Goal: Information Seeking & Learning: Find contact information

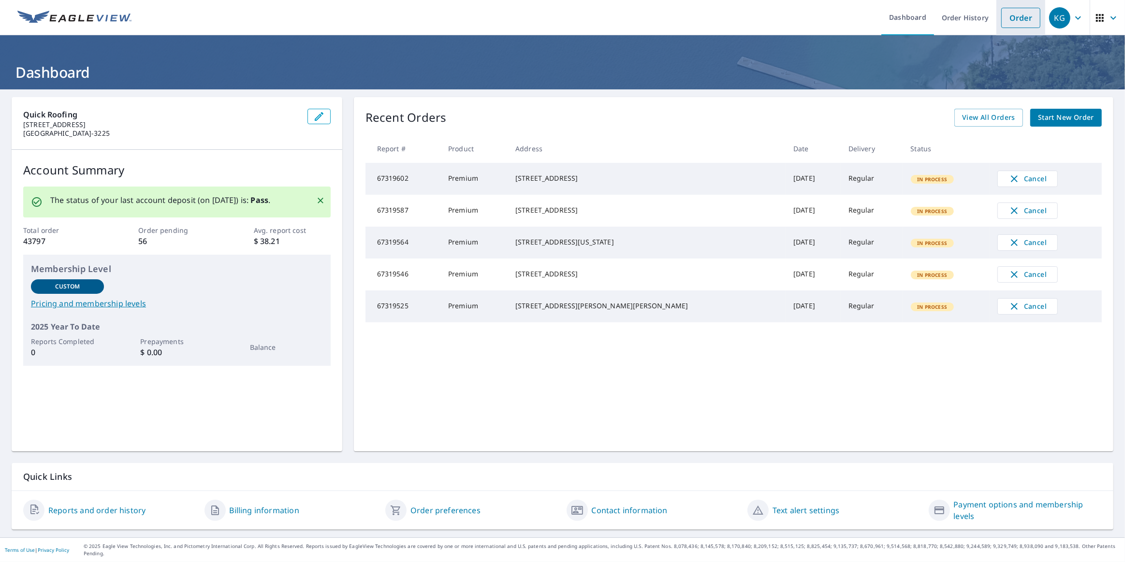
click at [1014, 21] on link "Order" at bounding box center [1020, 18] width 39 height 20
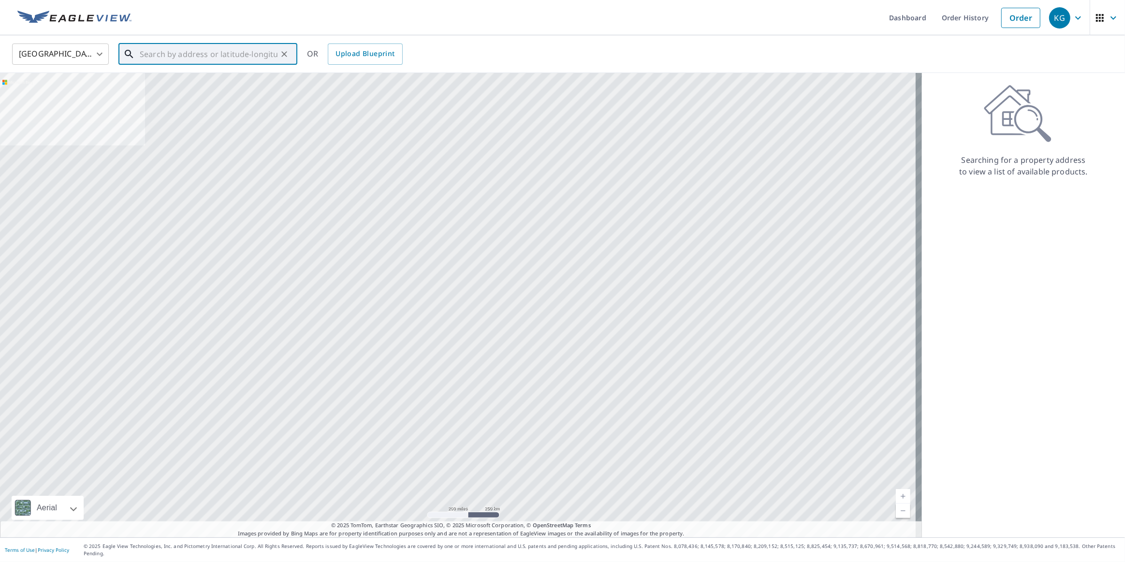
click at [218, 58] on input "text" at bounding box center [209, 54] width 138 height 27
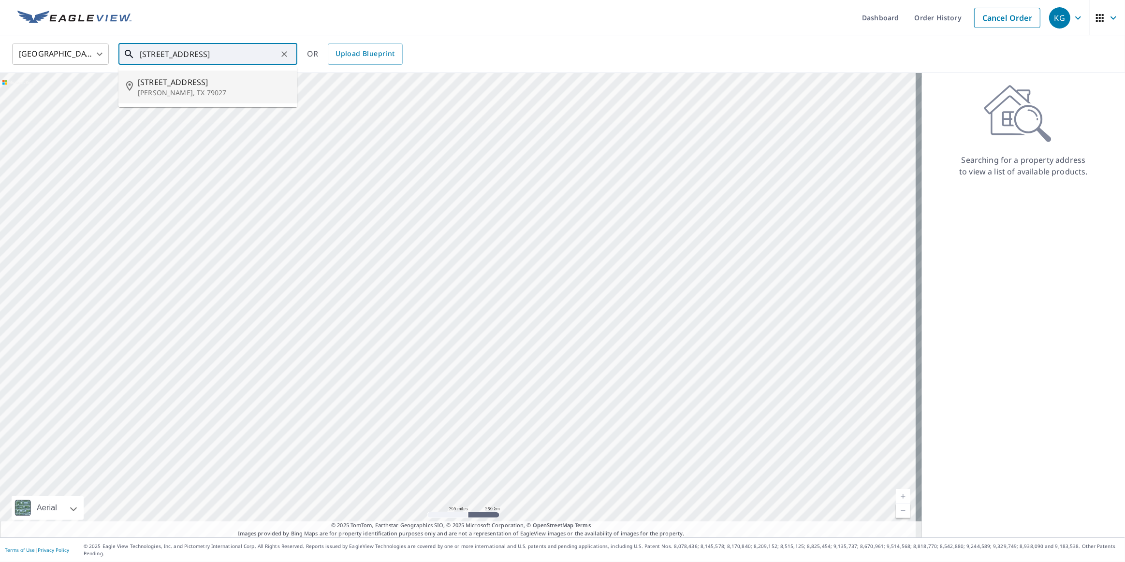
click at [173, 95] on p "Dimmitt, TX 79027" at bounding box center [214, 93] width 152 height 10
type input "1002 Maple St Dimmitt, TX 79027"
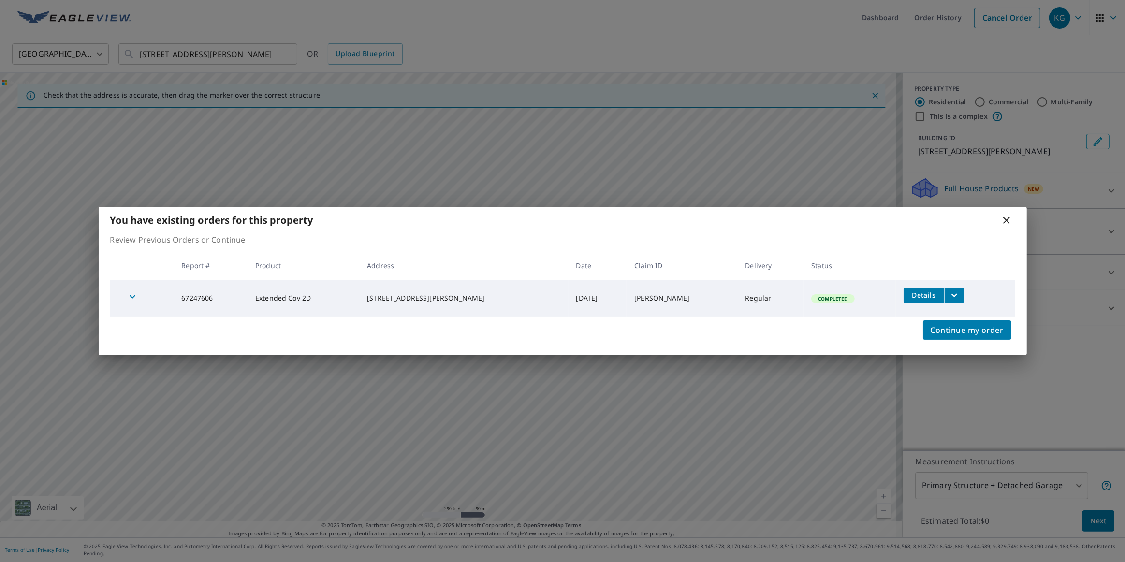
click at [1007, 222] on icon at bounding box center [1006, 221] width 12 height 12
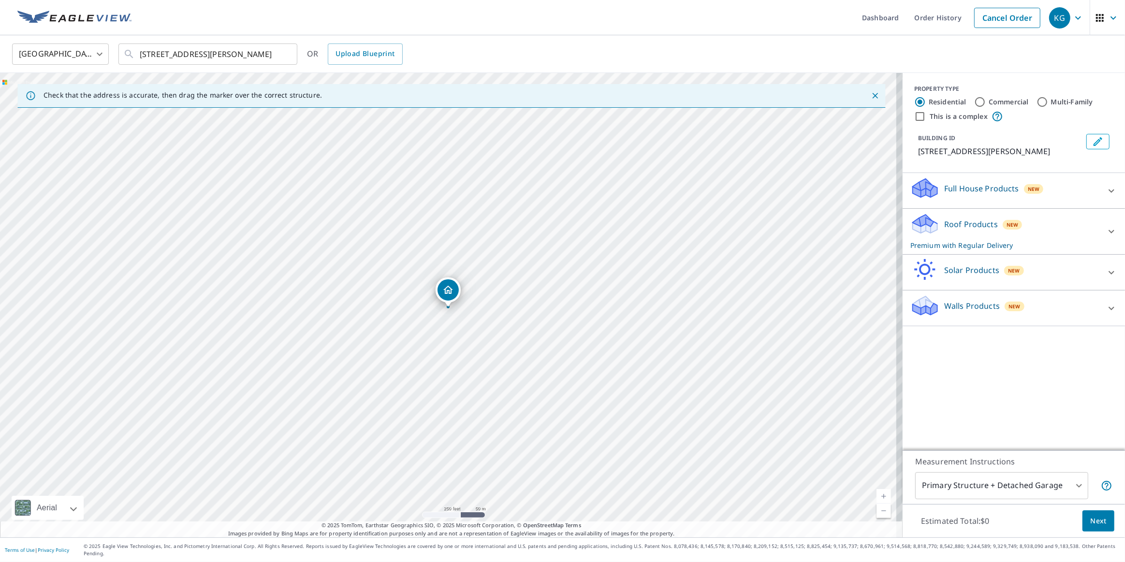
click at [448, 305] on div "Dropped pin, building 1, Residential property, 1002 Maple St Dimmitt, TX 79027" at bounding box center [448, 302] width 13 height 10
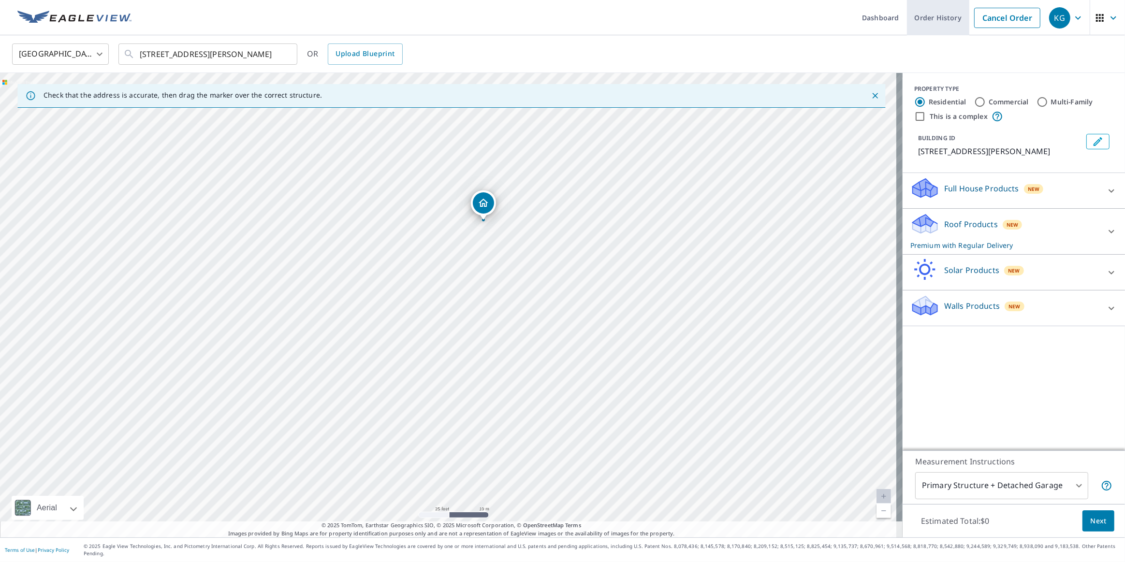
click at [943, 19] on link "Order History" at bounding box center [938, 17] width 62 height 35
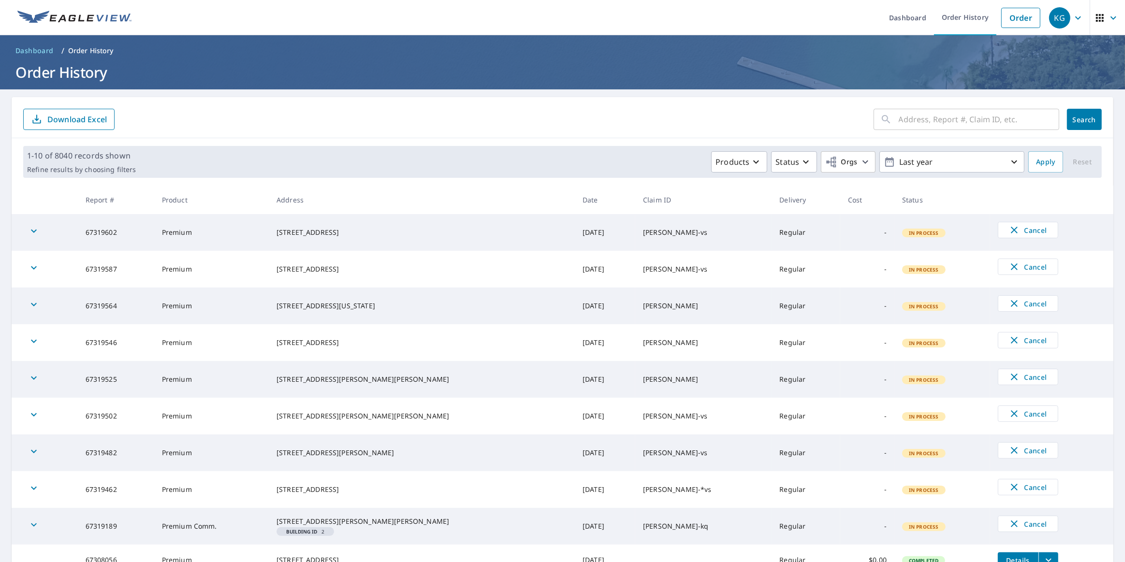
click at [923, 124] on input "text" at bounding box center [978, 119] width 160 height 27
type input "1002 maple"
click button "Search" at bounding box center [1084, 119] width 35 height 21
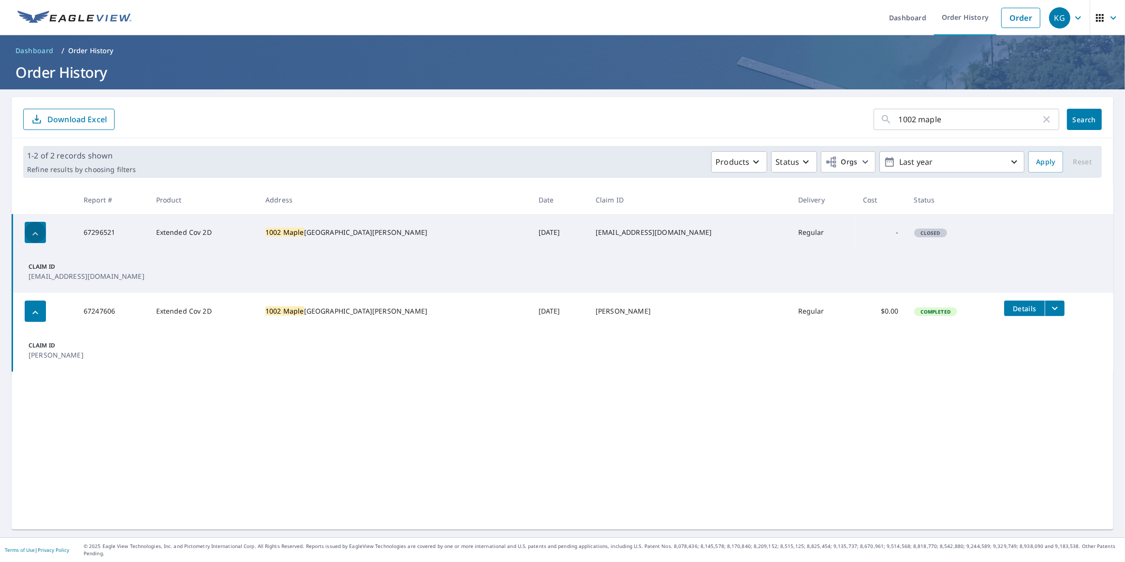
click at [38, 226] on div "button" at bounding box center [35, 232] width 21 height 21
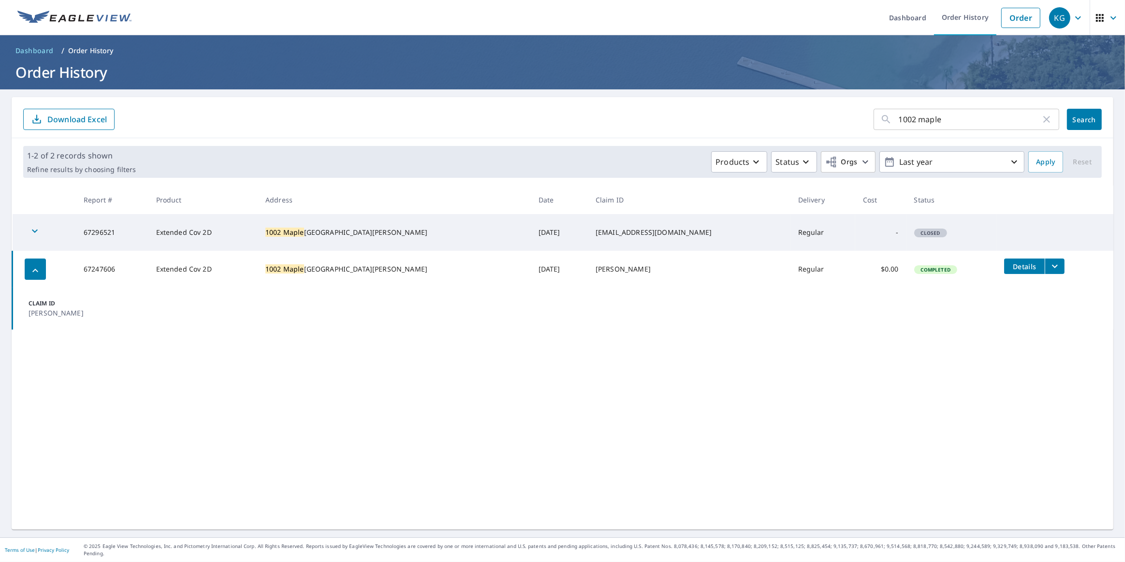
click at [36, 230] on icon "button" at bounding box center [35, 231] width 6 height 3
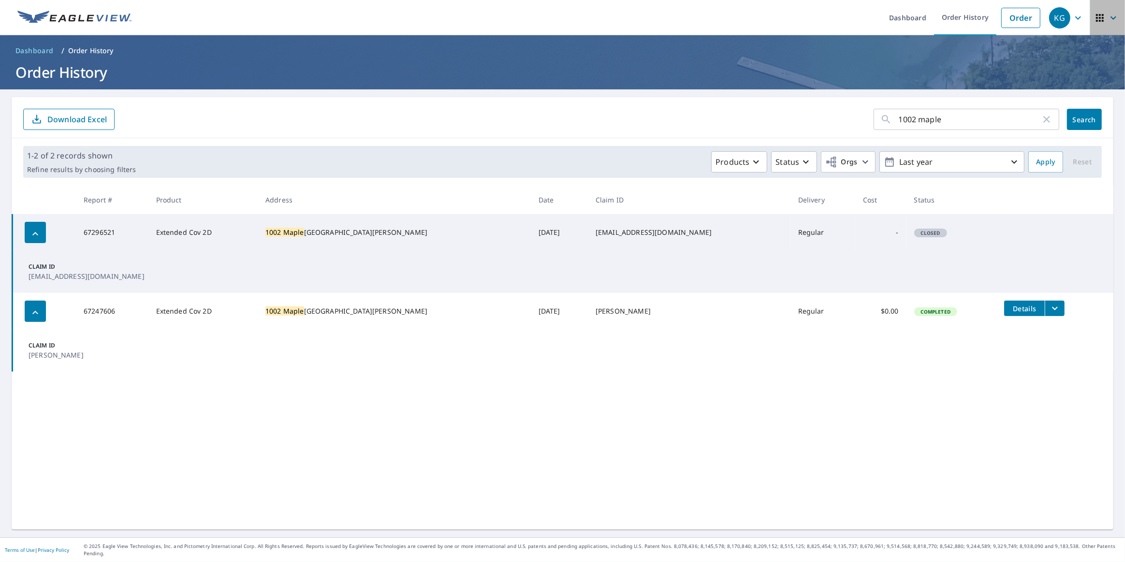
click at [1108, 12] on icon "button" at bounding box center [1113, 18] width 12 height 12
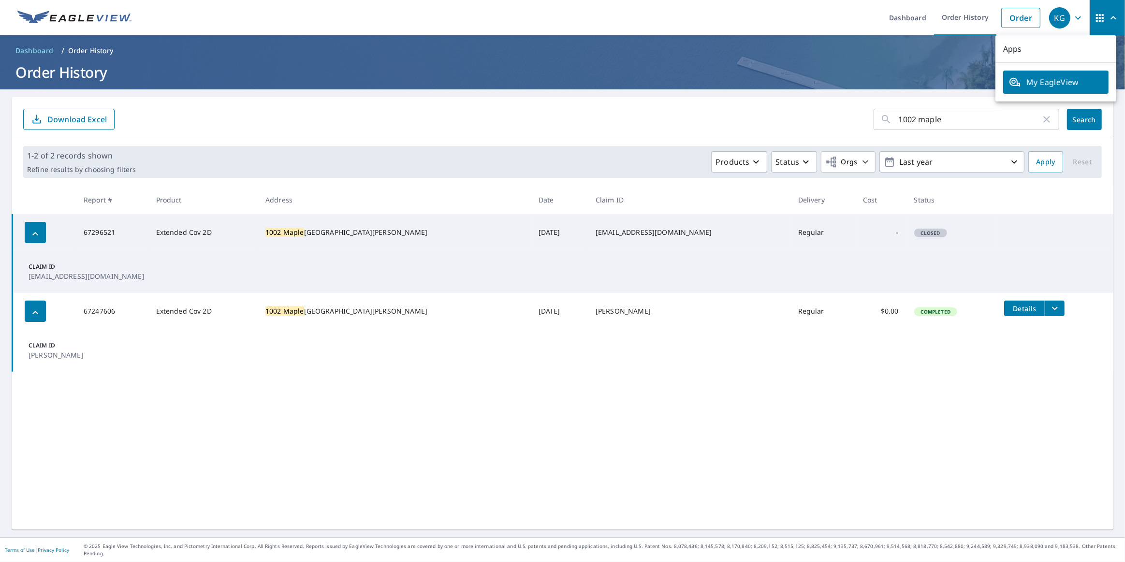
click at [1056, 79] on span "My EagleView" at bounding box center [1056, 82] width 94 height 12
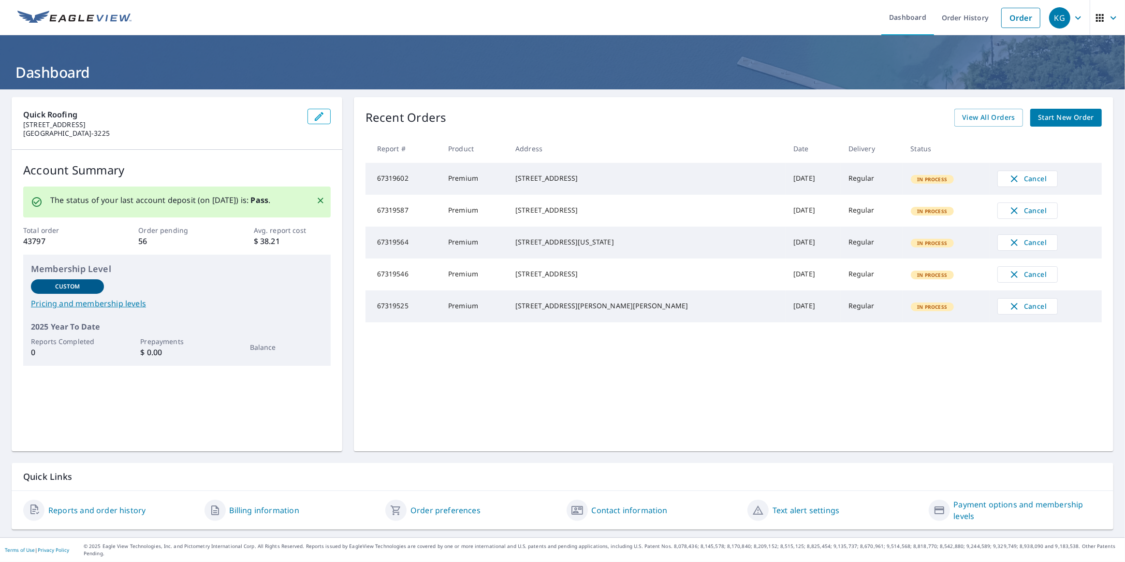
click at [622, 513] on link "Contact information" at bounding box center [630, 511] width 76 height 12
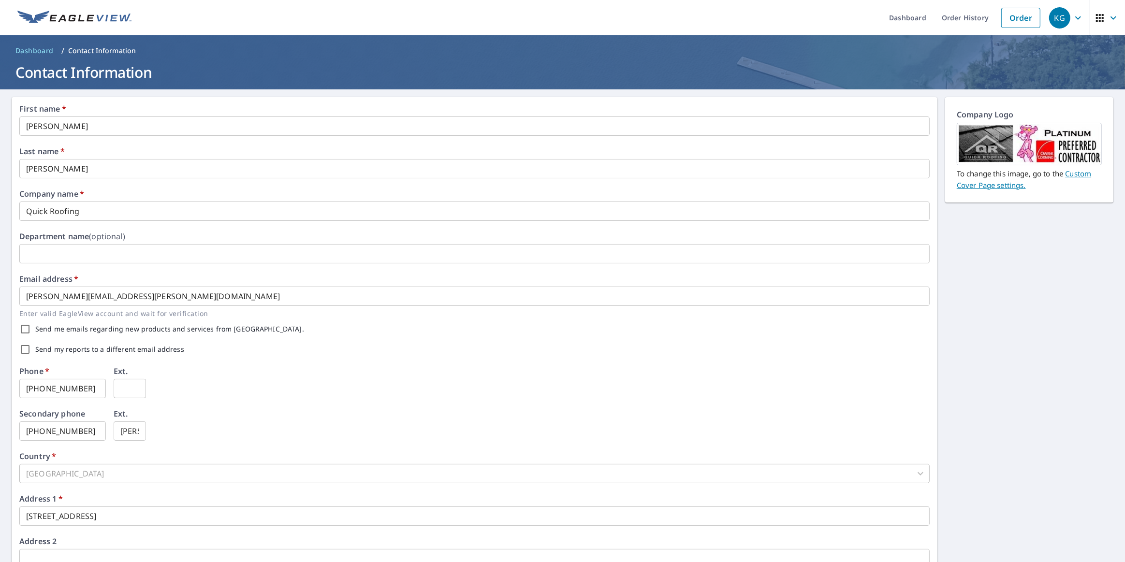
click at [1096, 17] on icon "button" at bounding box center [1100, 18] width 8 height 8
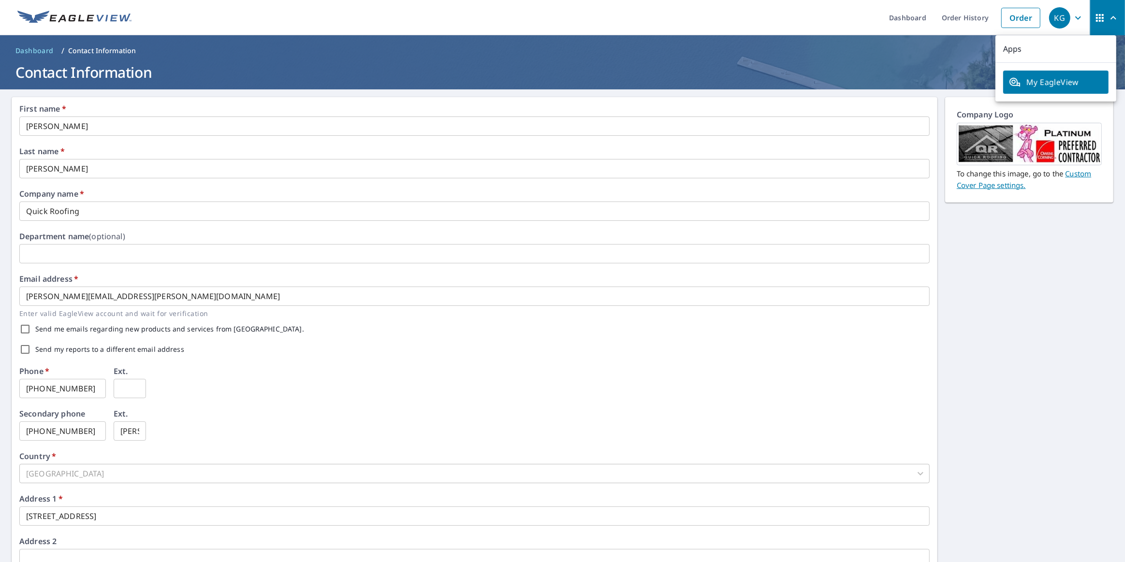
click at [1050, 75] on link "My EagleView" at bounding box center [1055, 82] width 105 height 23
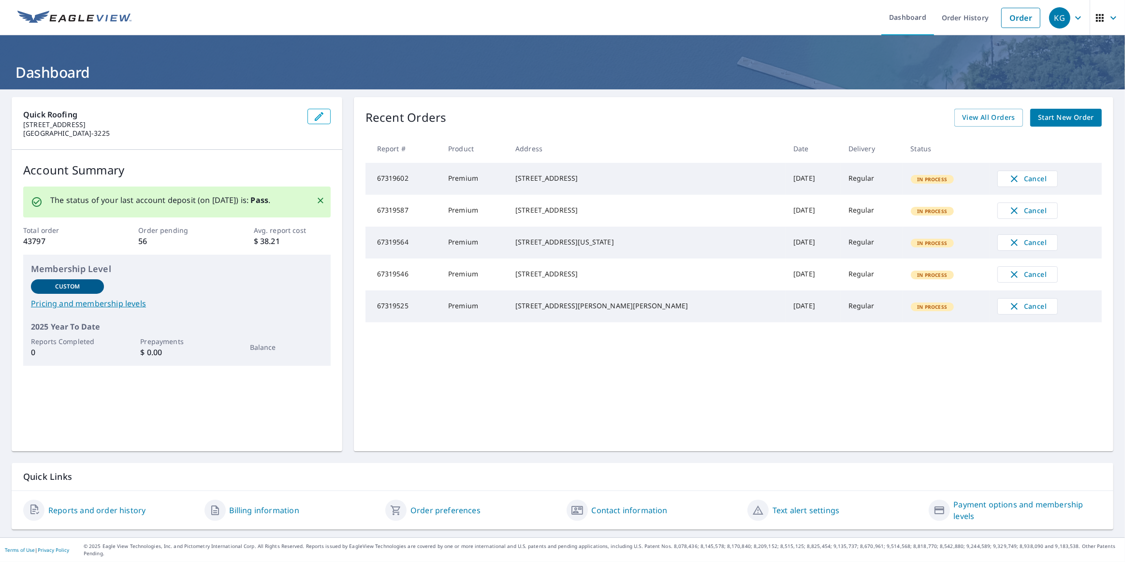
click at [64, 18] on img at bounding box center [74, 18] width 114 height 14
click at [908, 19] on link "Dashboard" at bounding box center [907, 17] width 53 height 35
click at [1108, 15] on icon "button" at bounding box center [1113, 18] width 12 height 12
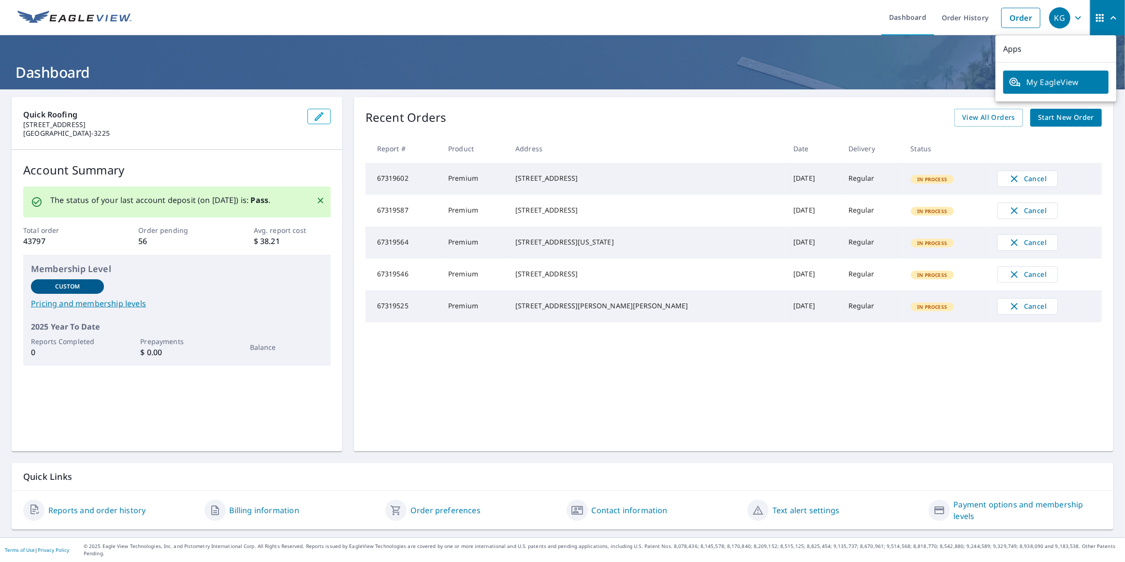
click at [1009, 51] on p "Apps" at bounding box center [1055, 49] width 121 height 28
click at [892, 16] on link "Dashboard" at bounding box center [907, 17] width 53 height 35
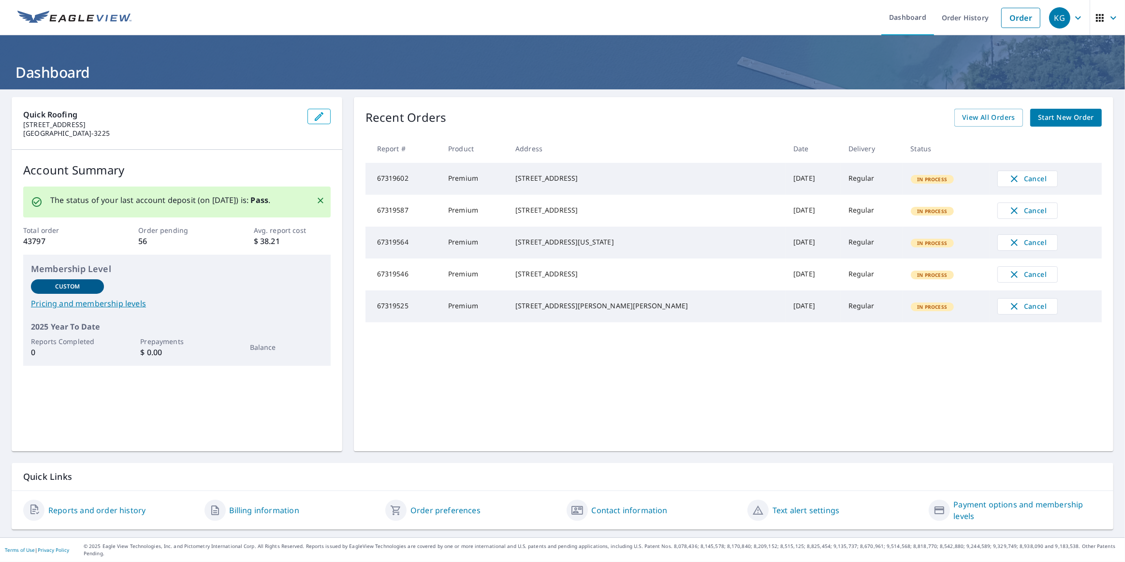
click at [1111, 15] on icon "button" at bounding box center [1113, 18] width 12 height 12
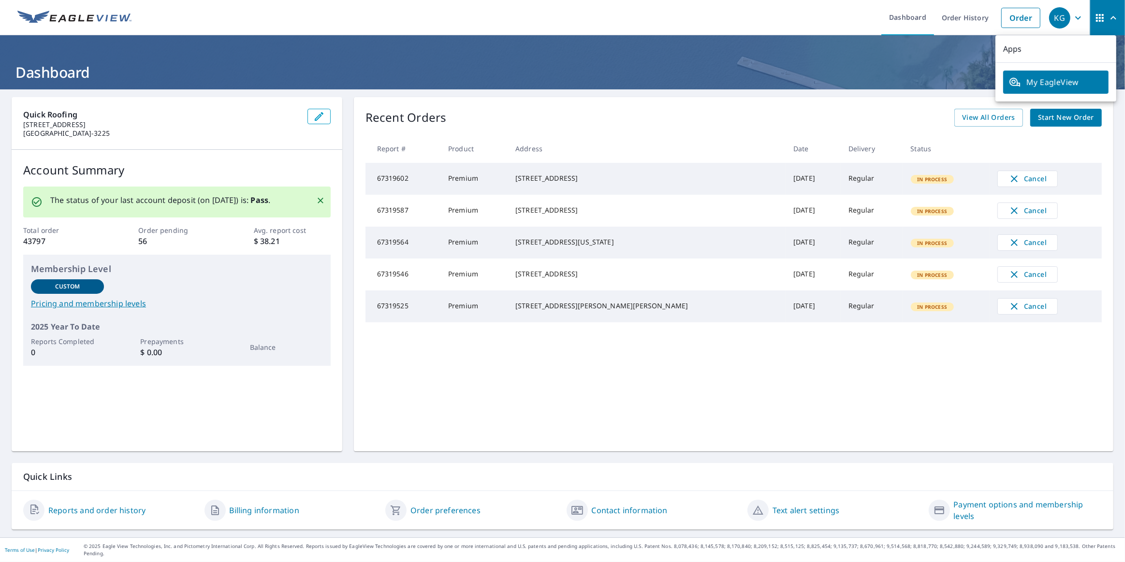
click at [1072, 19] on icon "button" at bounding box center [1078, 18] width 12 height 12
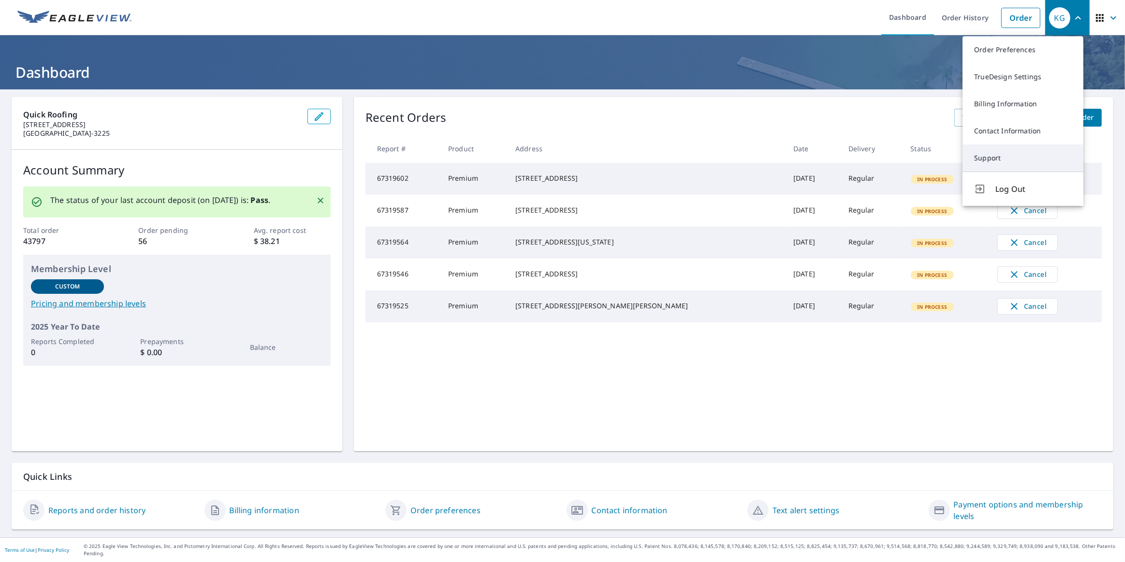
click at [982, 156] on link "Support" at bounding box center [1022, 158] width 121 height 27
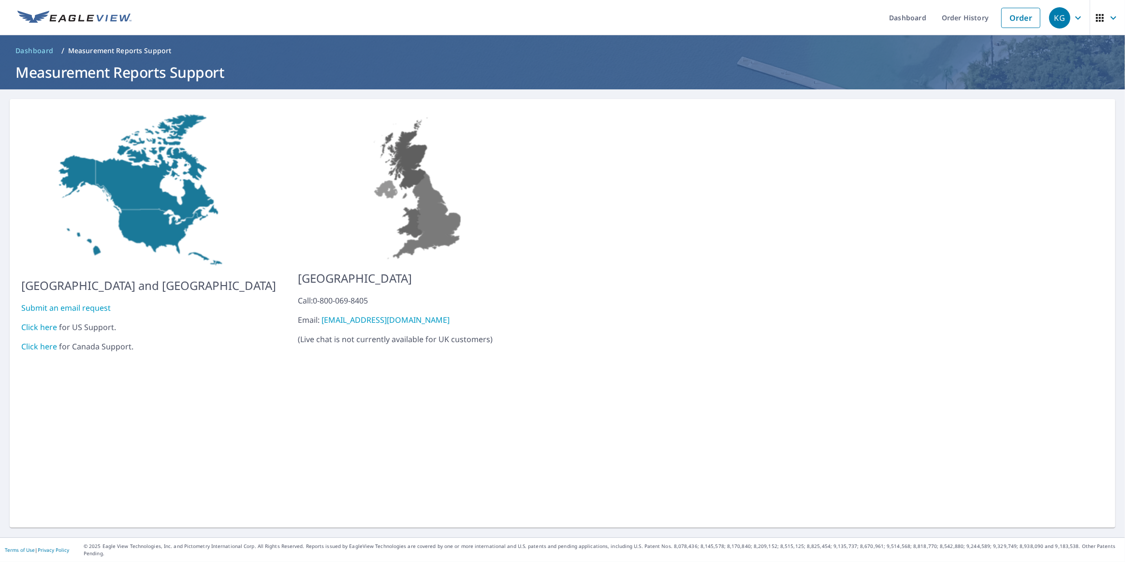
click at [43, 325] on div "Click here for US Support." at bounding box center [148, 327] width 255 height 12
click at [43, 322] on link "Click here" at bounding box center [39, 327] width 36 height 11
click at [959, 22] on link "Order History" at bounding box center [965, 17] width 62 height 35
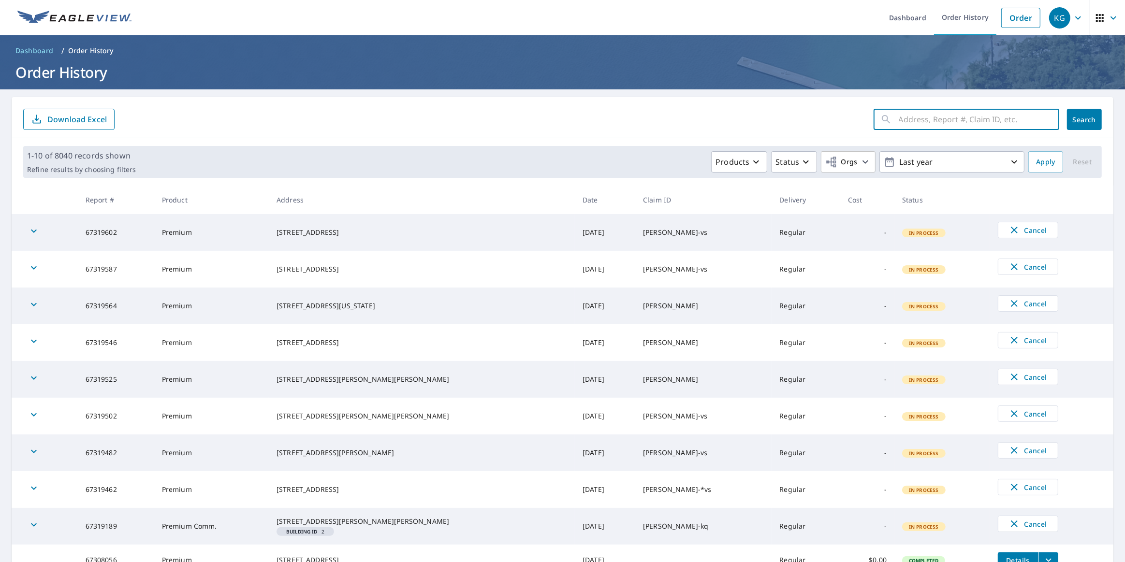
click at [942, 128] on input "text" at bounding box center [978, 119] width 160 height 27
type input "1002 maple"
click button "Search" at bounding box center [1084, 119] width 35 height 21
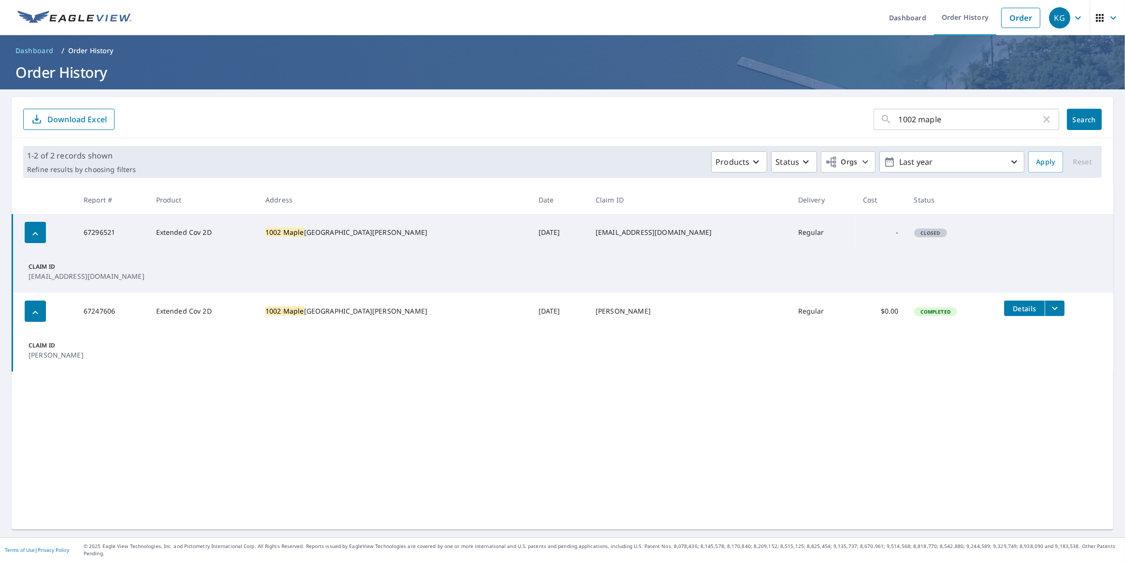
click at [951, 124] on input "1002 maple" at bounding box center [969, 119] width 142 height 27
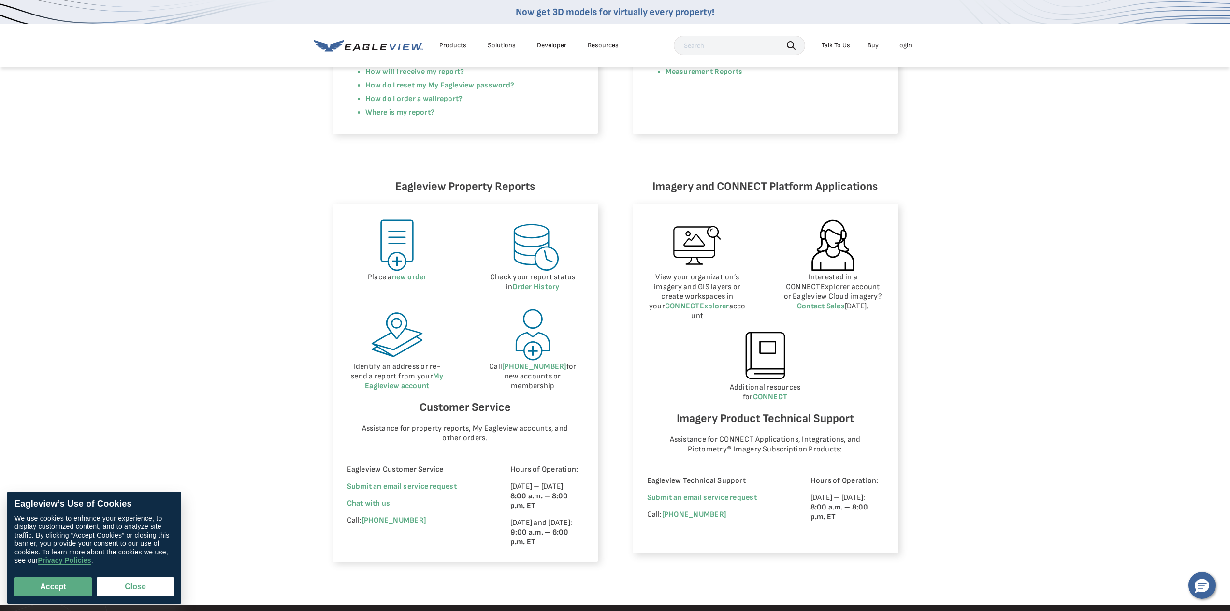
scroll to position [338, 0]
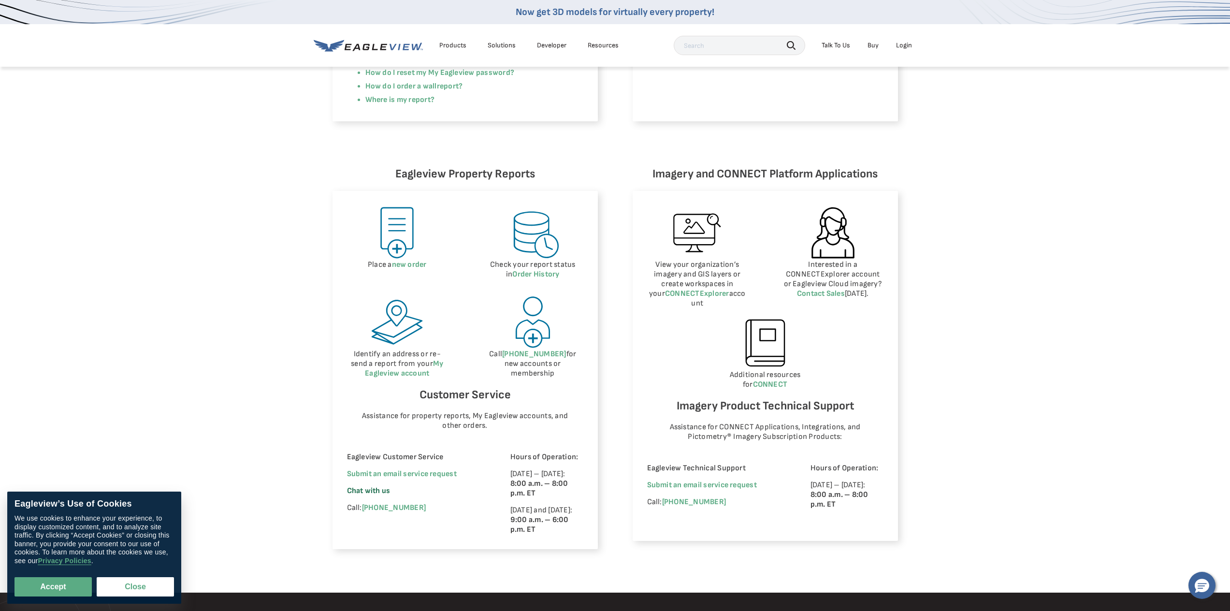
click at [373, 490] on span "Chat with us" at bounding box center [368, 490] width 43 height 9
click at [67, 579] on button "Accept" at bounding box center [52, 586] width 77 height 19
checkbox input "true"
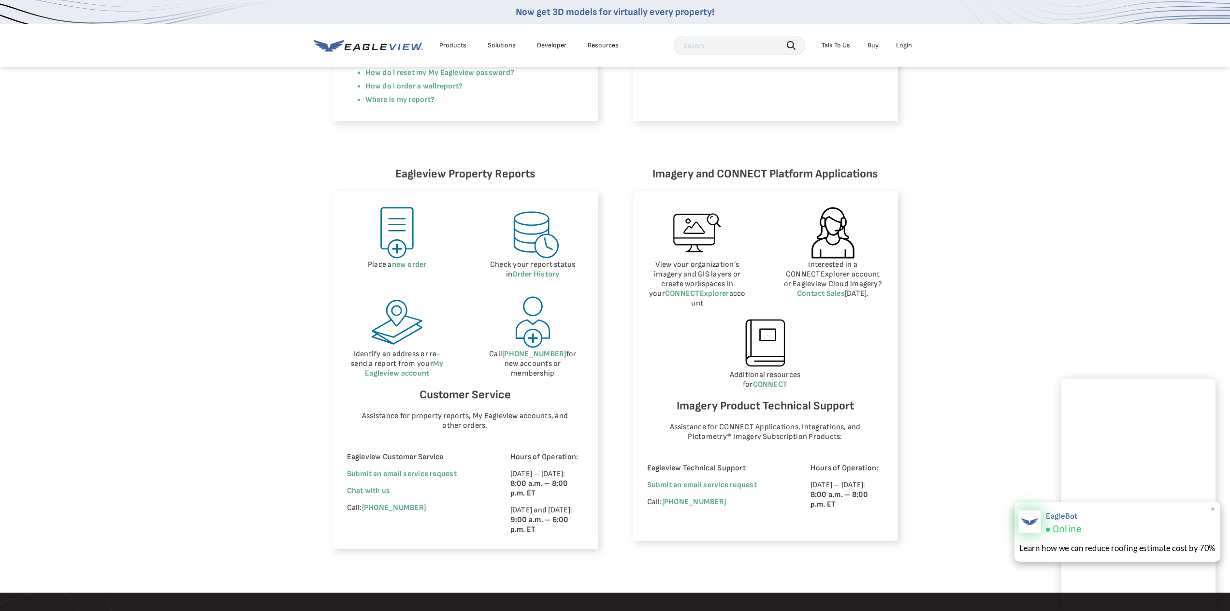
click at [1024, 519] on img at bounding box center [1029, 521] width 22 height 22
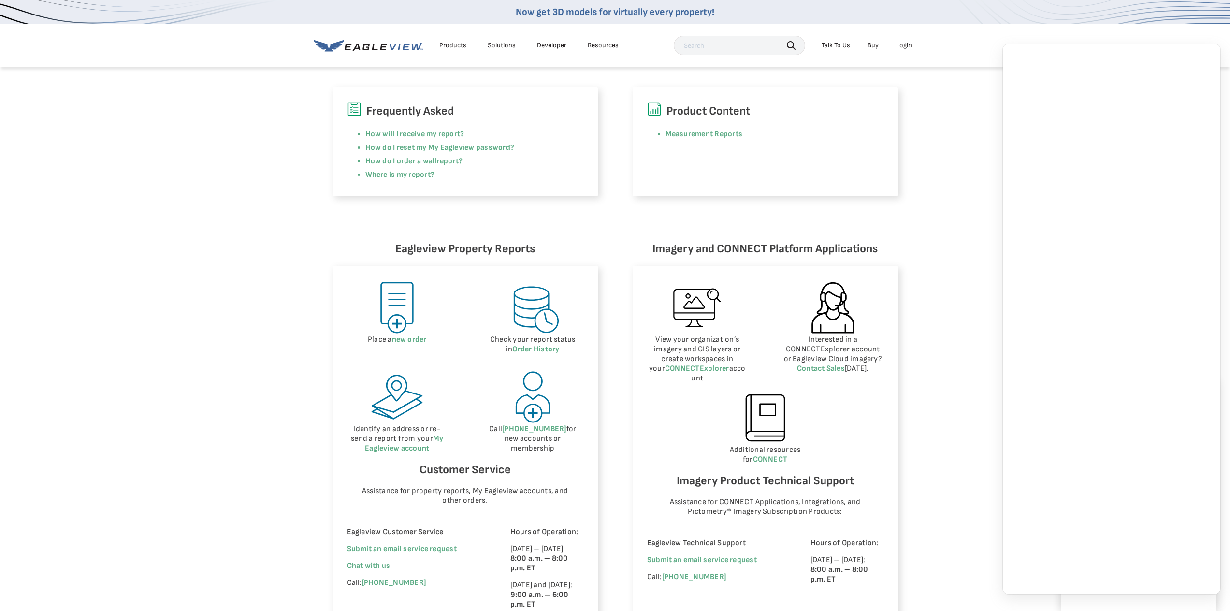
scroll to position [242, 0]
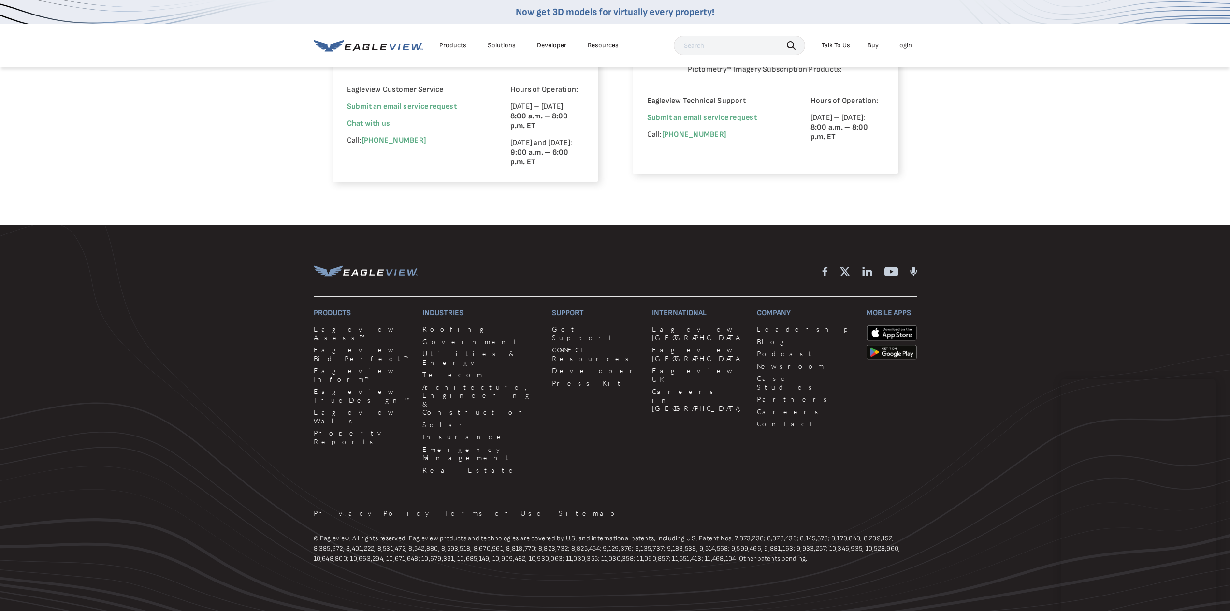
scroll to position [709, 0]
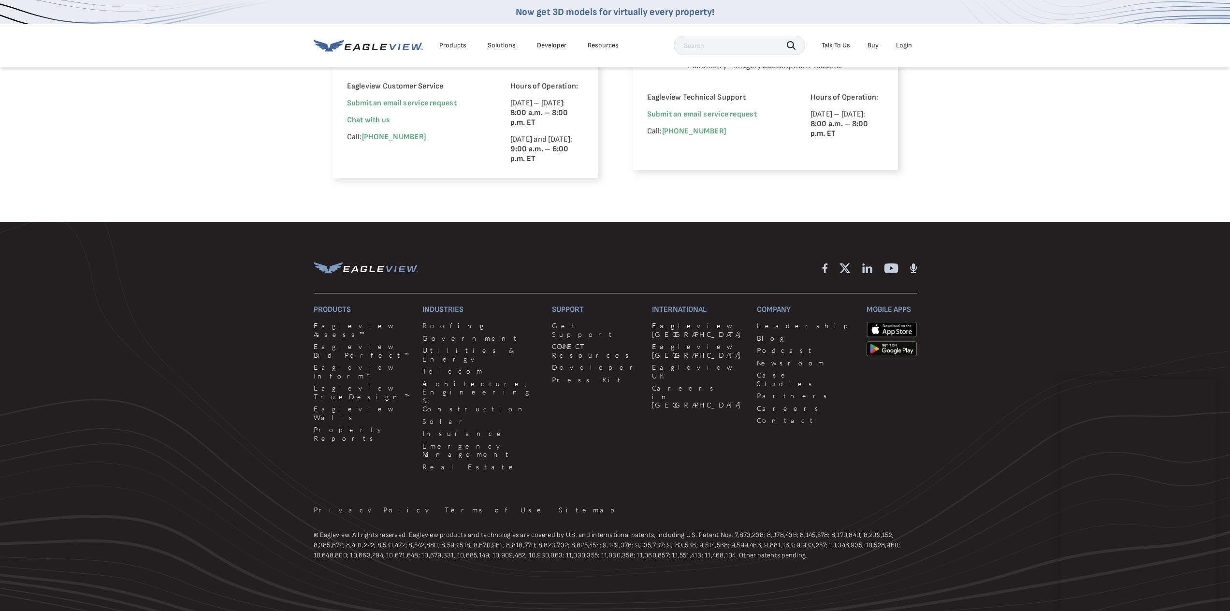
click at [1093, 314] on footer "Products Eagleview Assess™ Eagleview Bid Perfect™ Eagleview Inform™ Eagleview T…" at bounding box center [615, 428] width 1230 height 413
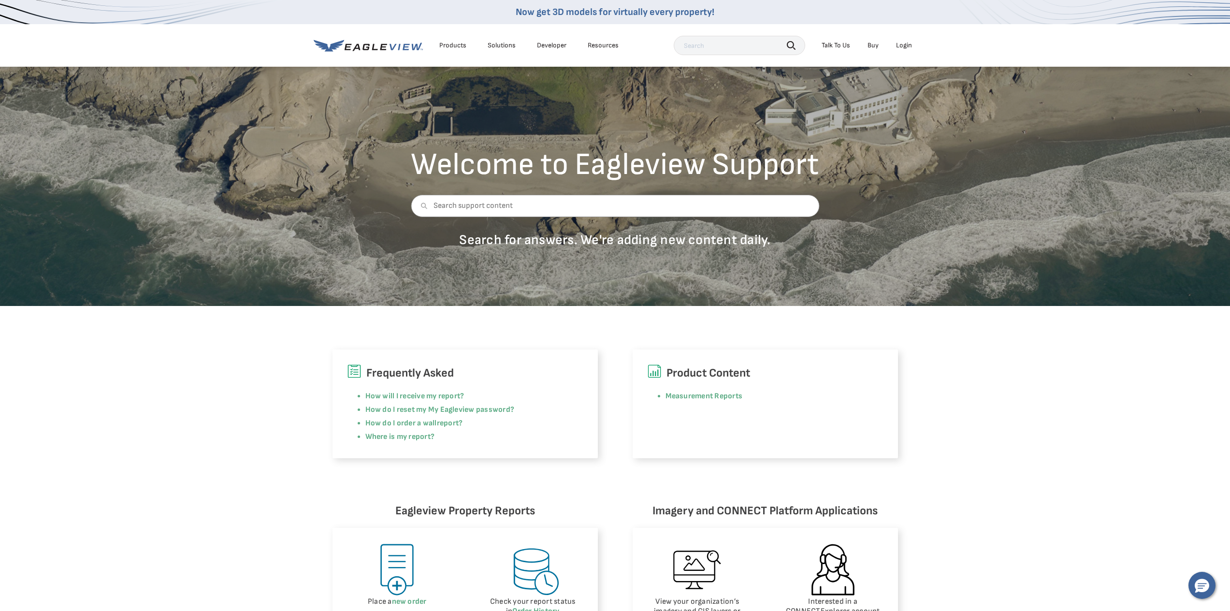
scroll to position [0, 0]
